Goal: Information Seeking & Learning: Learn about a topic

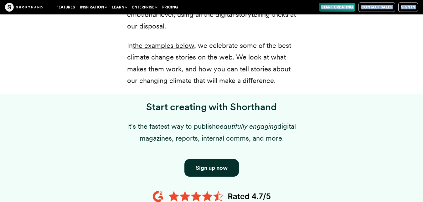
scroll to position [399, 0]
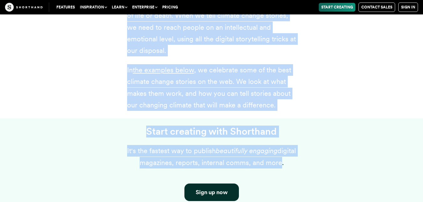
drag, startPoint x: 127, startPoint y: 26, endPoint x: 290, endPoint y: 162, distance: 212.3
click at [280, 163] on p "It's the fastest way to publish beautifully engaging digital magazines, reports…" at bounding box center [211, 156] width 169 height 23
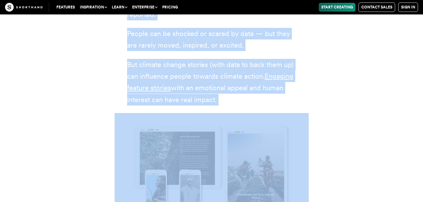
scroll to position [832, 0]
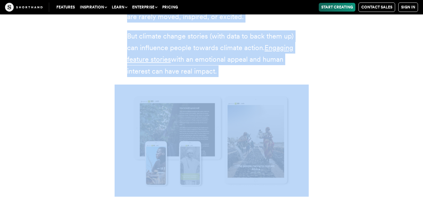
drag, startPoint x: 128, startPoint y: 32, endPoint x: 225, endPoint y: 68, distance: 103.2
click at [225, 68] on div "Scientists, policy-makers, and campaigners have already learned that the bare f…" at bounding box center [211, 99] width 169 height 378
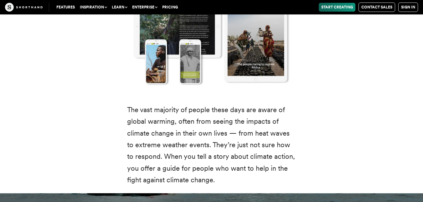
scroll to position [971, 0]
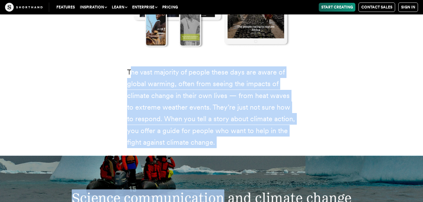
drag, startPoint x: 132, startPoint y: 74, endPoint x: 222, endPoint y: 161, distance: 125.1
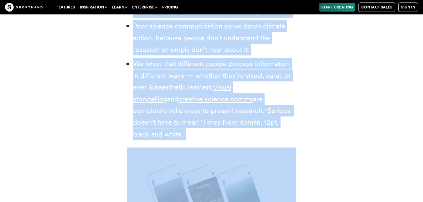
scroll to position [1399, 0]
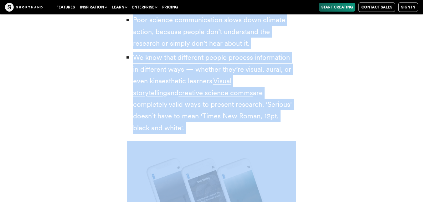
drag, startPoint x: 128, startPoint y: 27, endPoint x: 275, endPoint y: 117, distance: 172.3
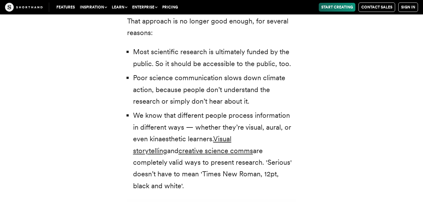
scroll to position [1341, 0]
